Goal: Task Accomplishment & Management: Use online tool/utility

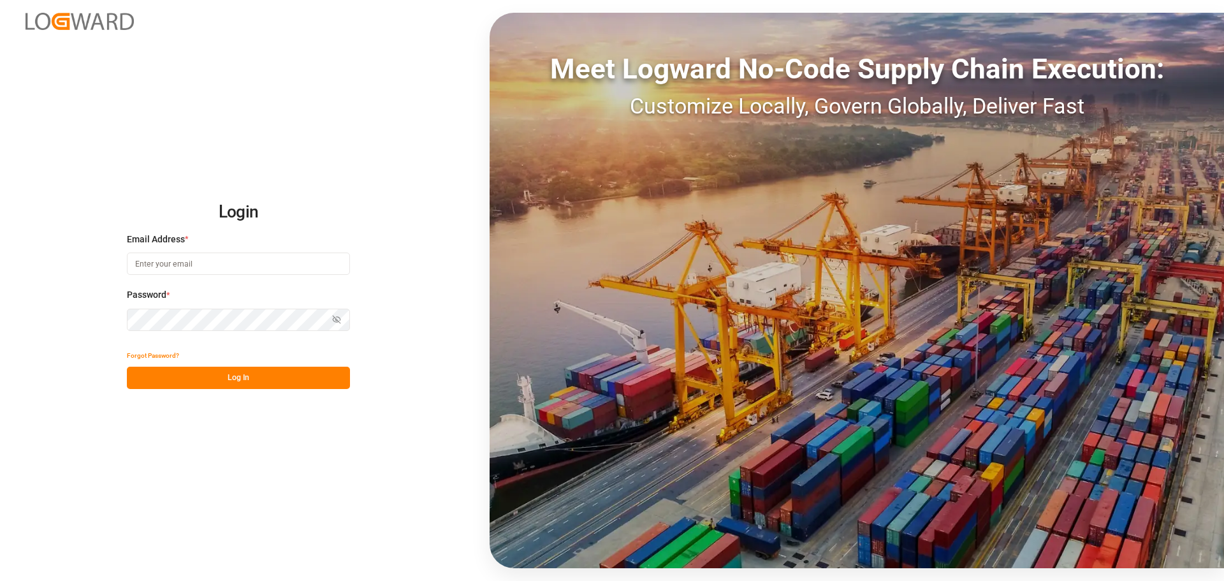
type input "[PERSON_NAME][EMAIL_ADDRESS][PERSON_NAME][DOMAIN_NAME]"
click at [302, 372] on button "Log In" at bounding box center [238, 378] width 223 height 22
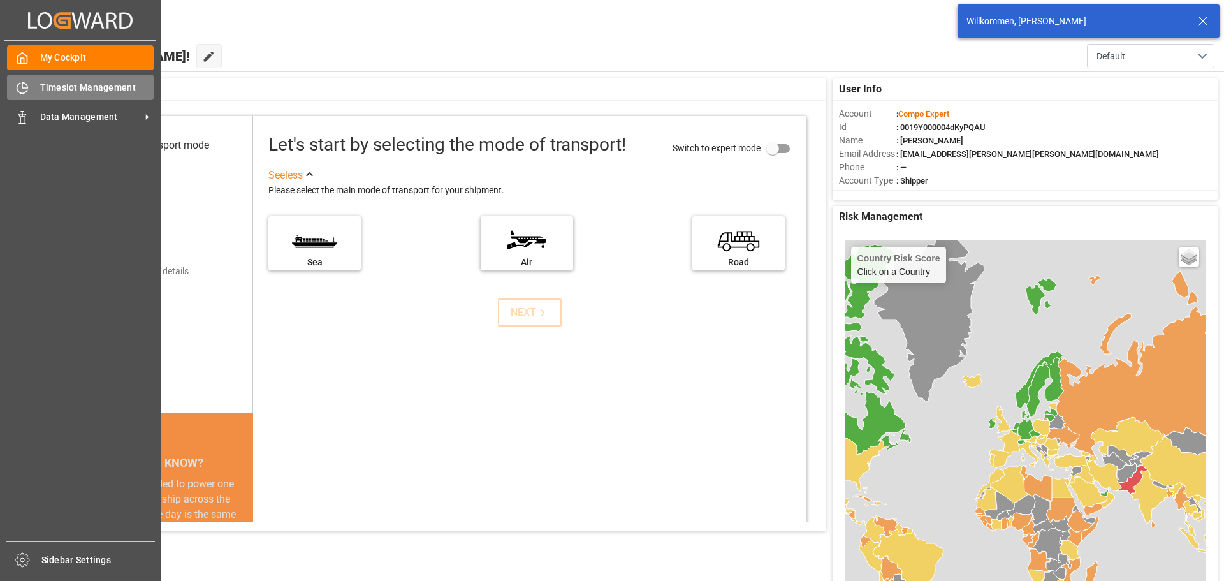
click at [68, 92] on span "Timeslot Management" at bounding box center [97, 87] width 114 height 13
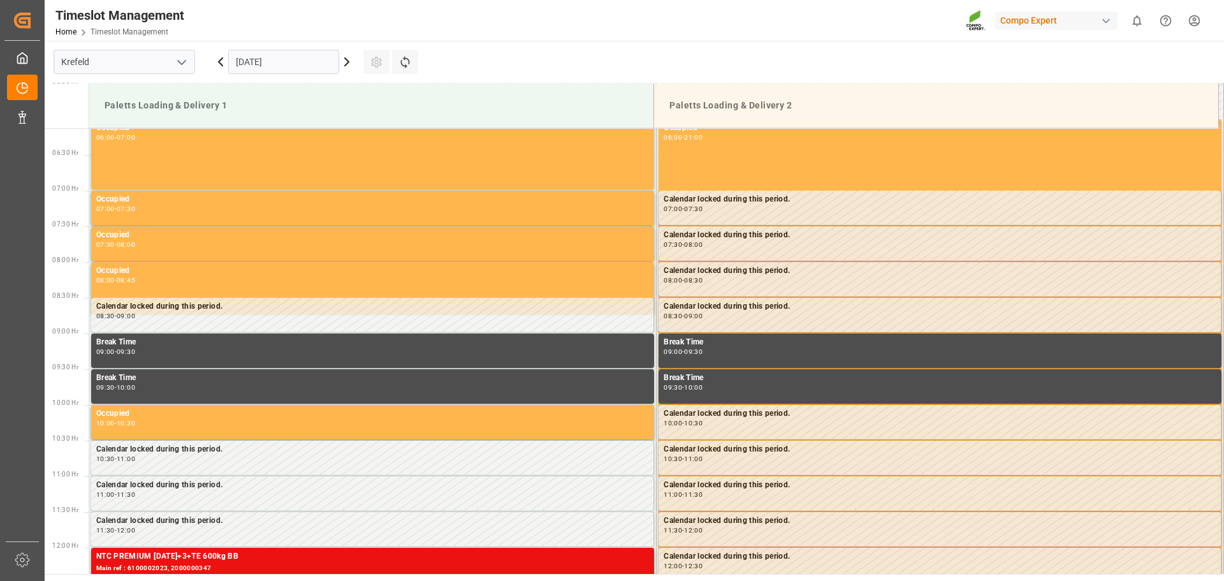
scroll to position [492, 0]
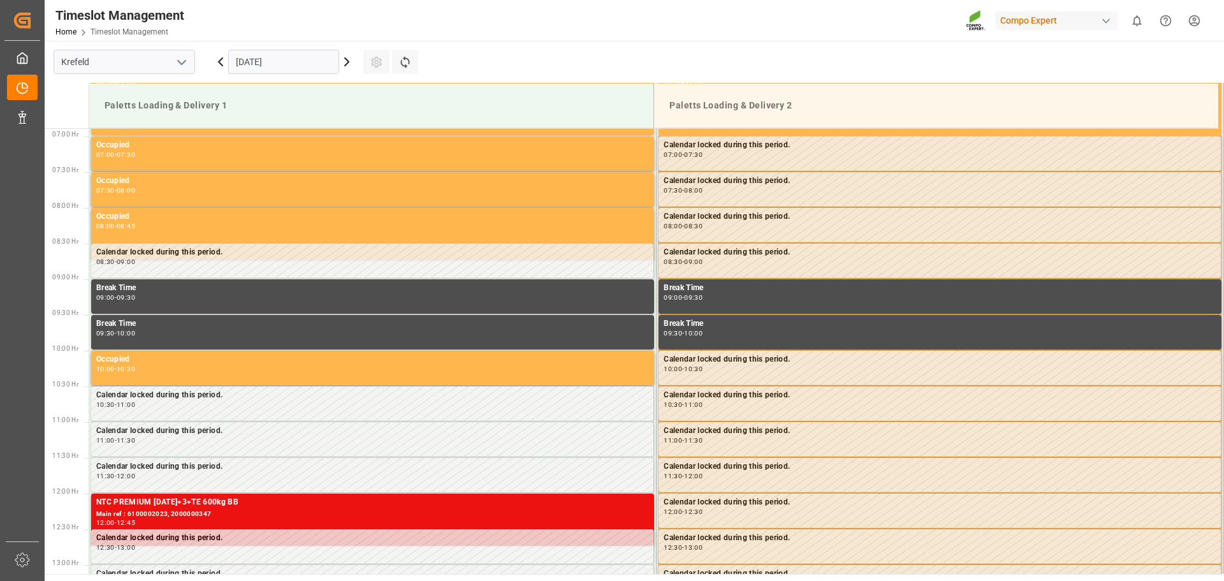
click at [269, 62] on input "[DATE]" at bounding box center [283, 62] width 111 height 24
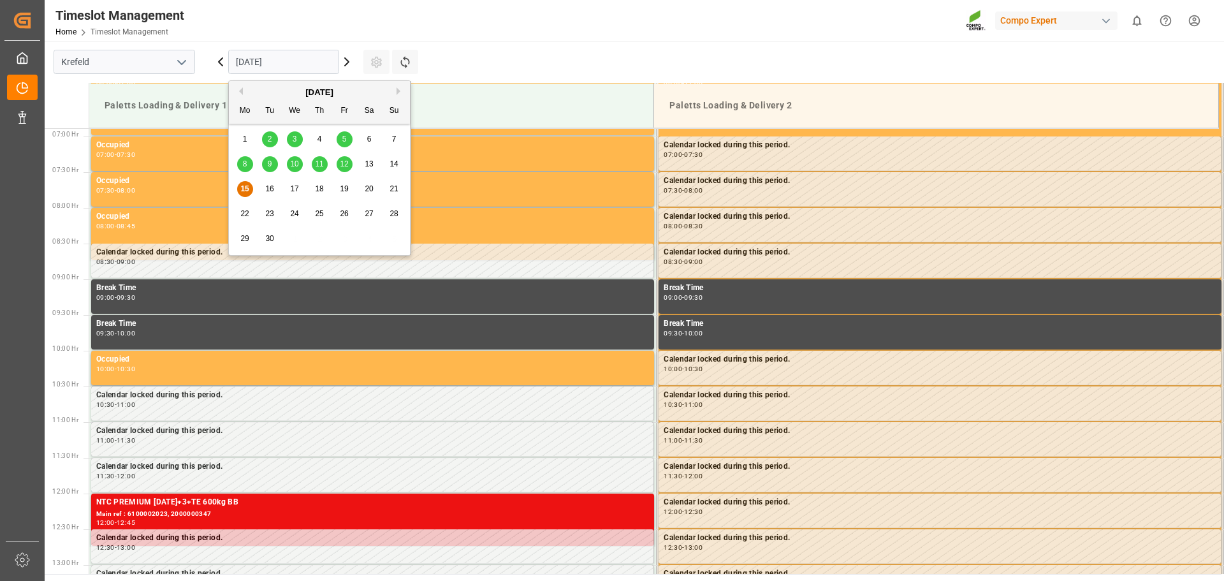
click at [345, 161] on span "12" at bounding box center [344, 163] width 8 height 9
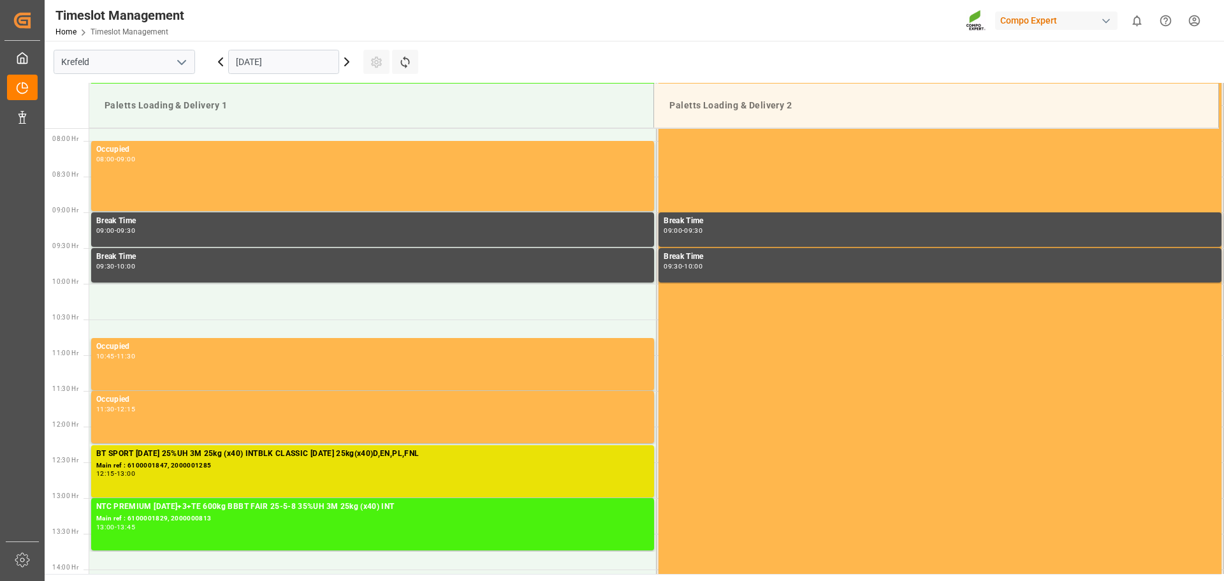
scroll to position [555, 0]
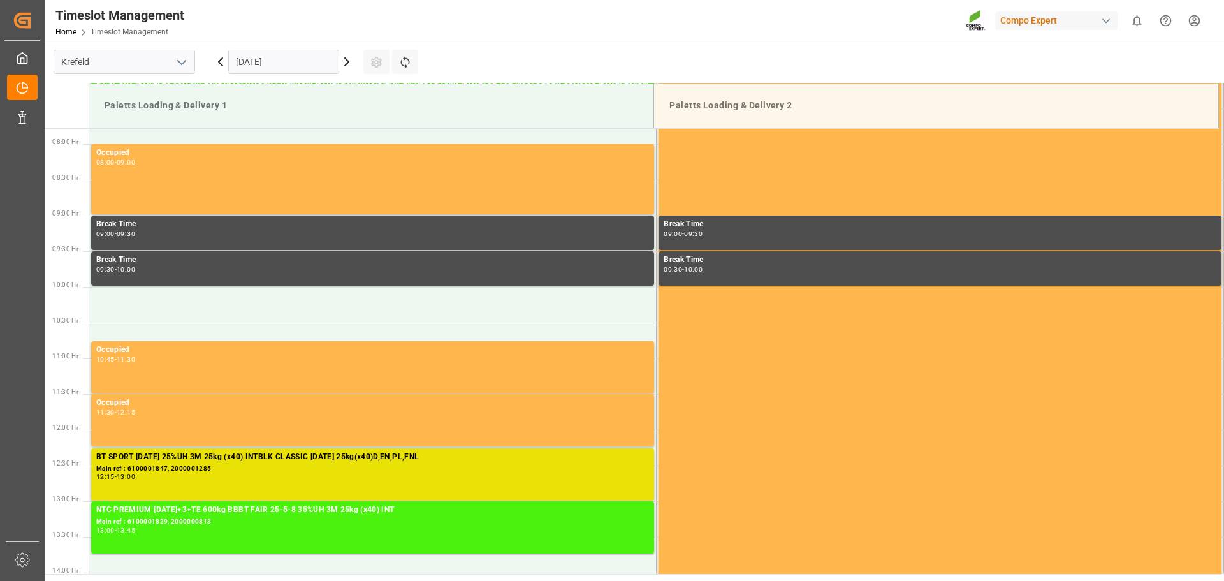
click at [867, 60] on main "[GEOGRAPHIC_DATA] [DATE] Settings Refresh Time Slots Paletts Loading & Delivery…" at bounding box center [633, 307] width 1177 height 533
